Goal: Browse casually

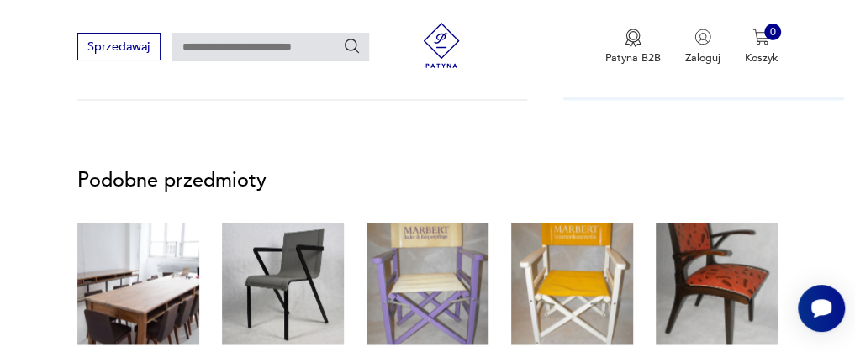
scroll to position [1344, 0]
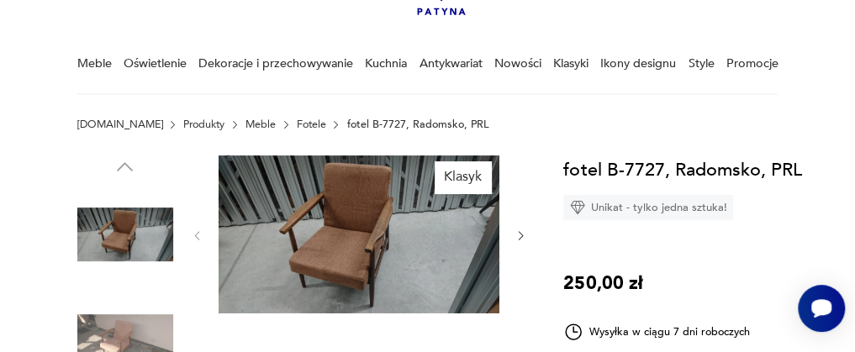
scroll to position [83, 0]
